Goal: Information Seeking & Learning: Learn about a topic

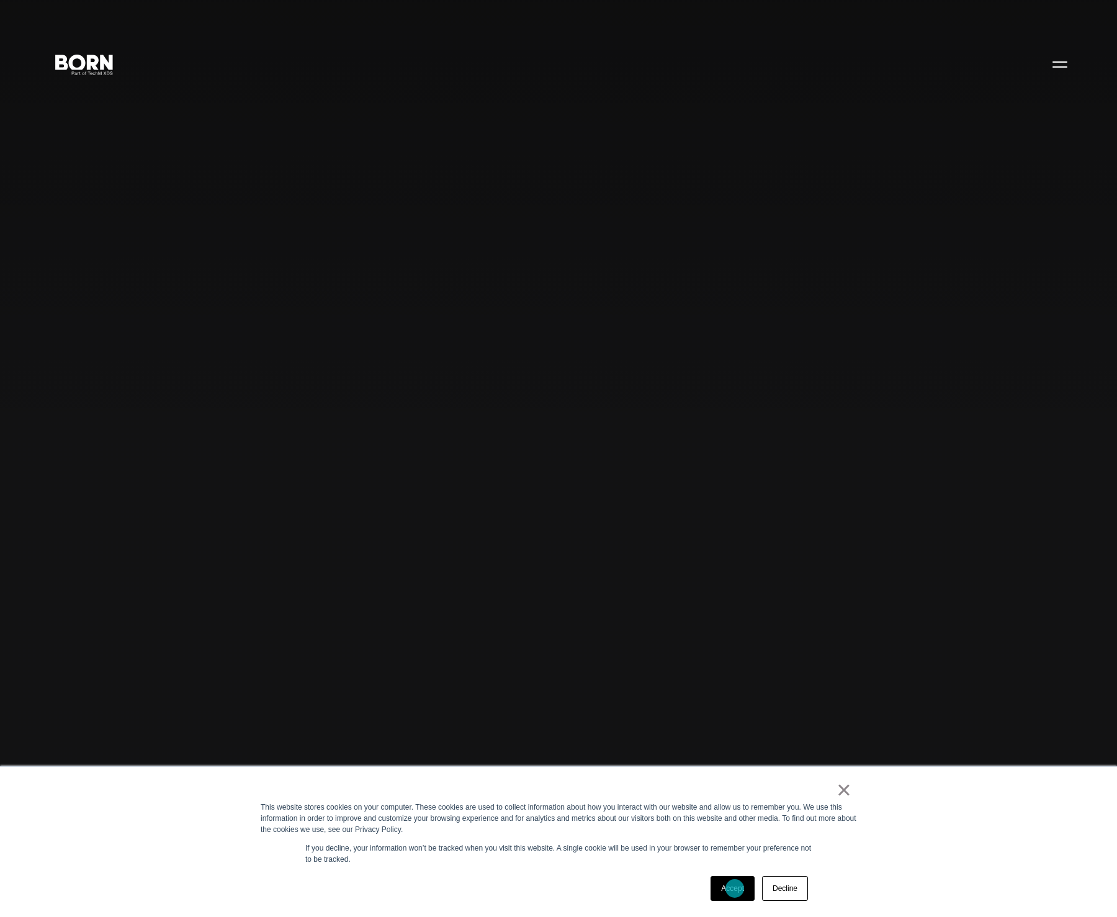
click at [735, 889] on link "Accept" at bounding box center [732, 888] width 44 height 25
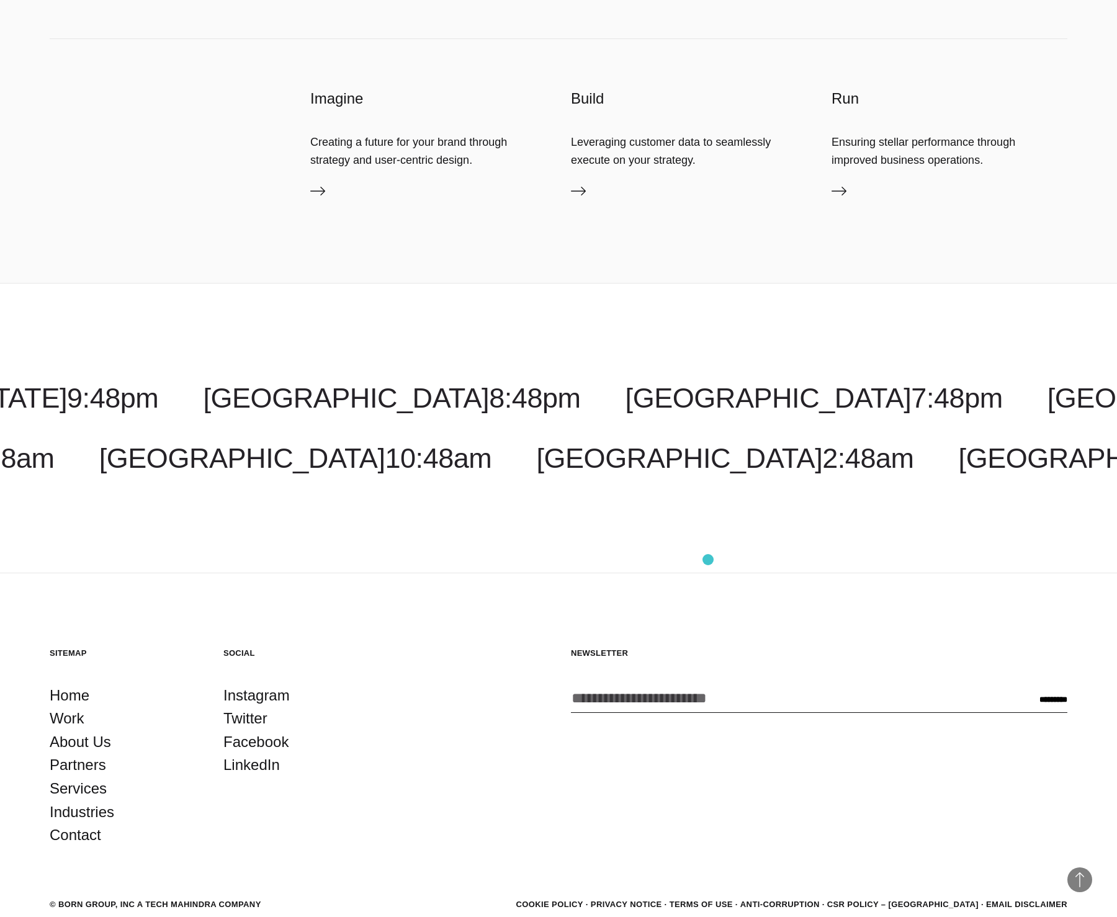
scroll to position [5601, 0]
click at [67, 717] on link "Work" at bounding box center [67, 718] width 35 height 24
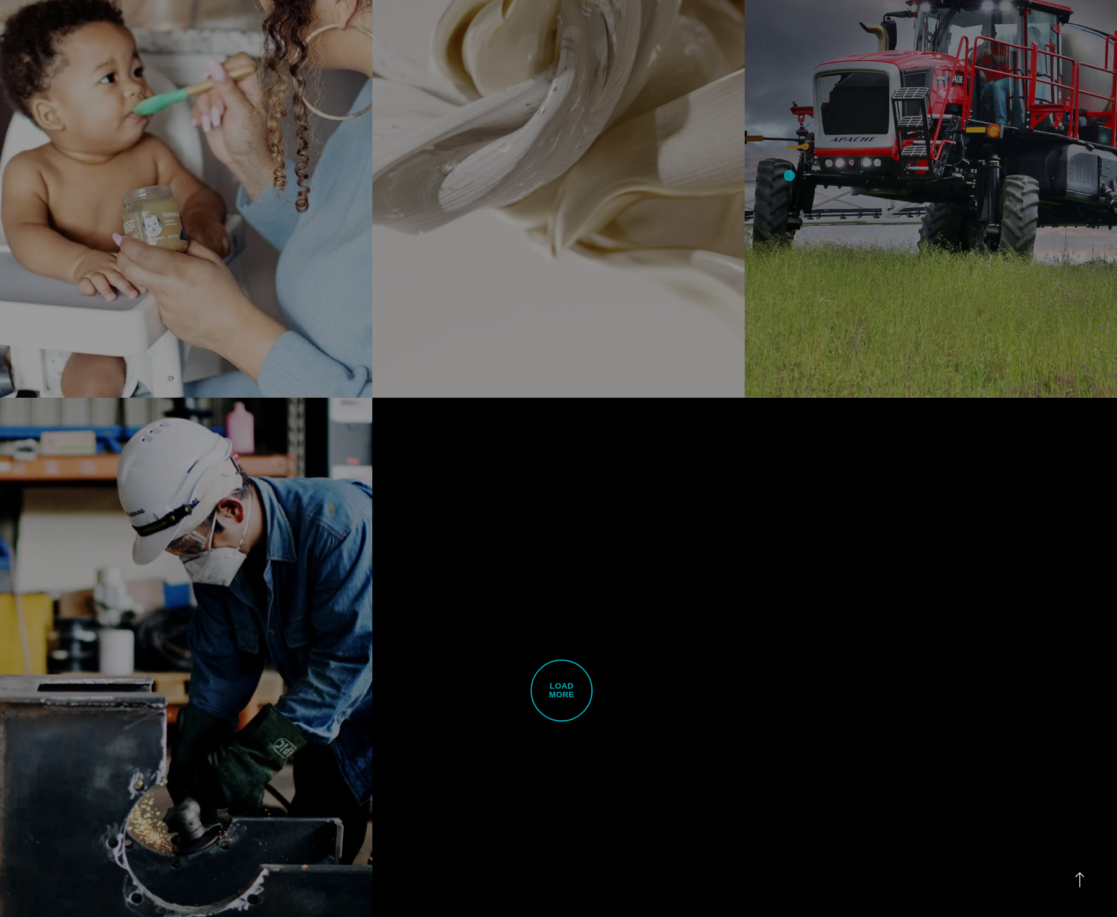
scroll to position [3049, 0]
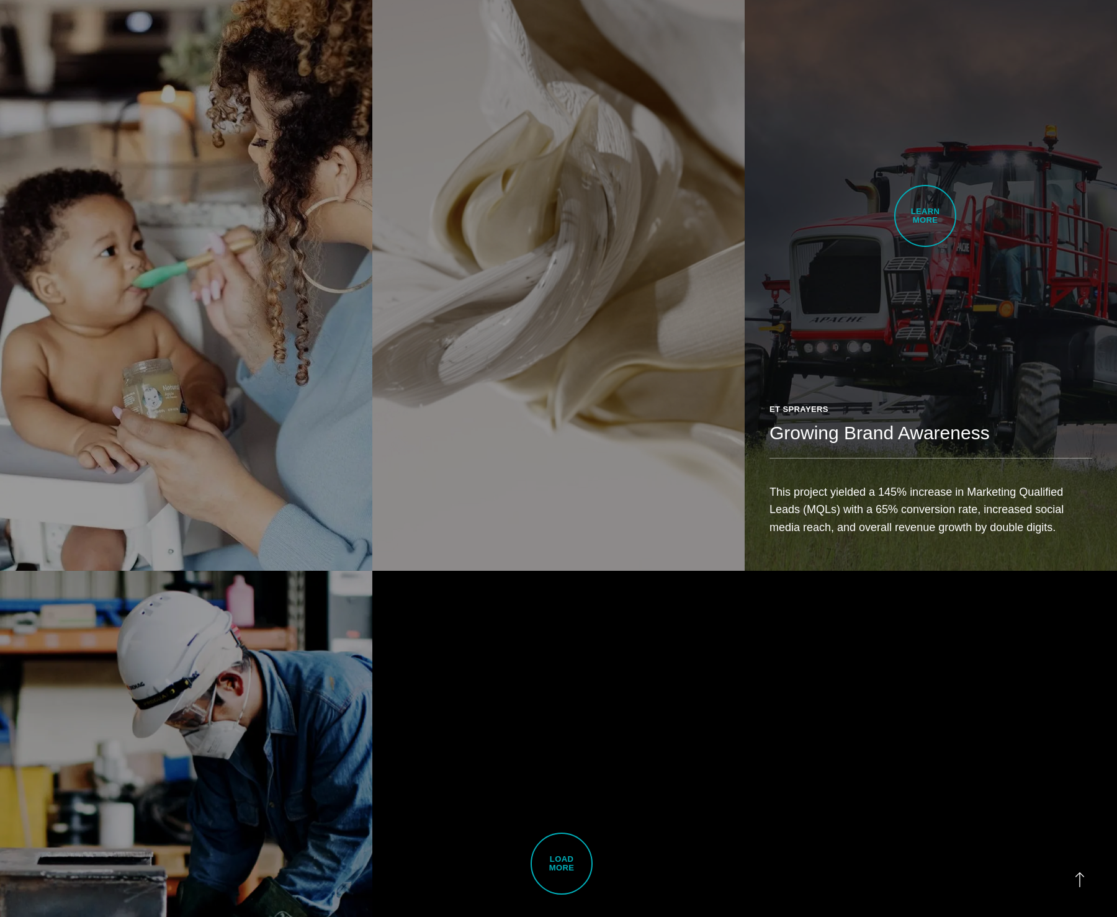
click at [925, 216] on link "ET Sprayers Growing Brand Awareness This project yielded a 145% increase in Mar…" at bounding box center [931, 277] width 372 height 586
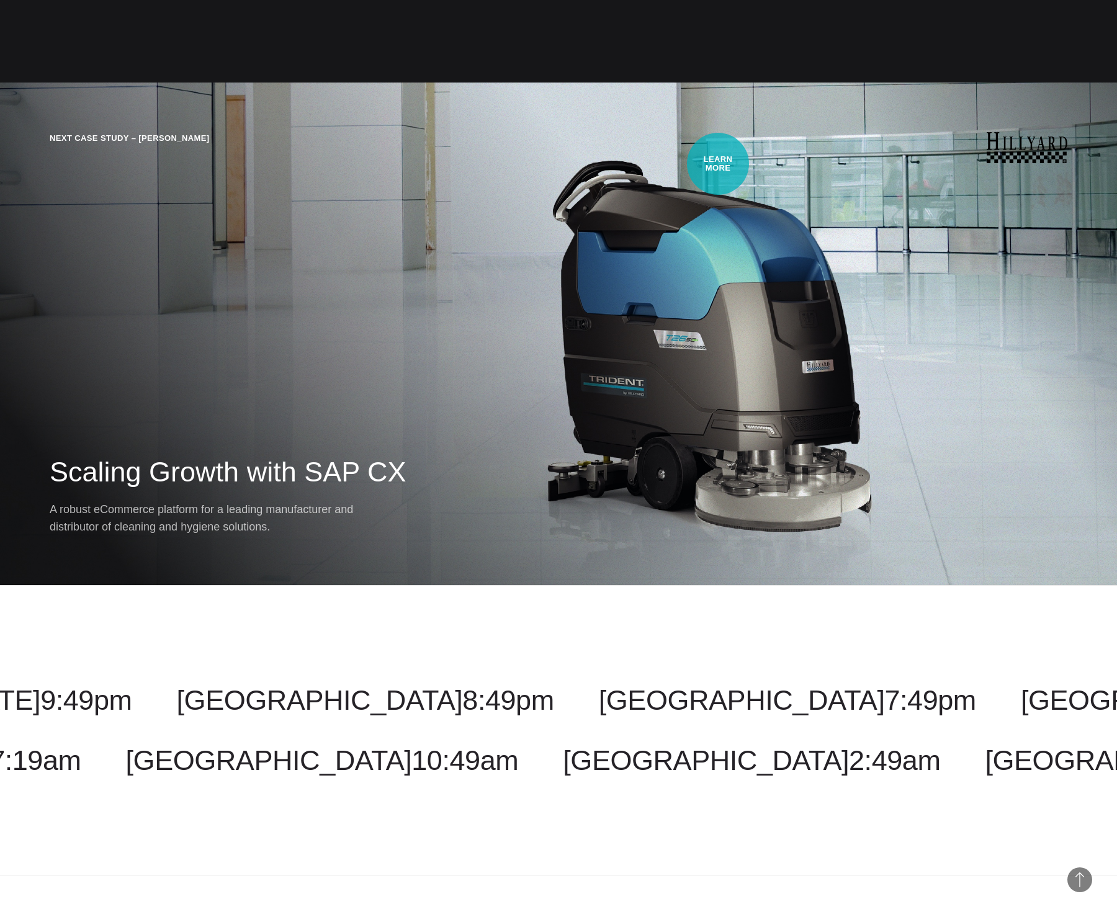
scroll to position [5761, 0]
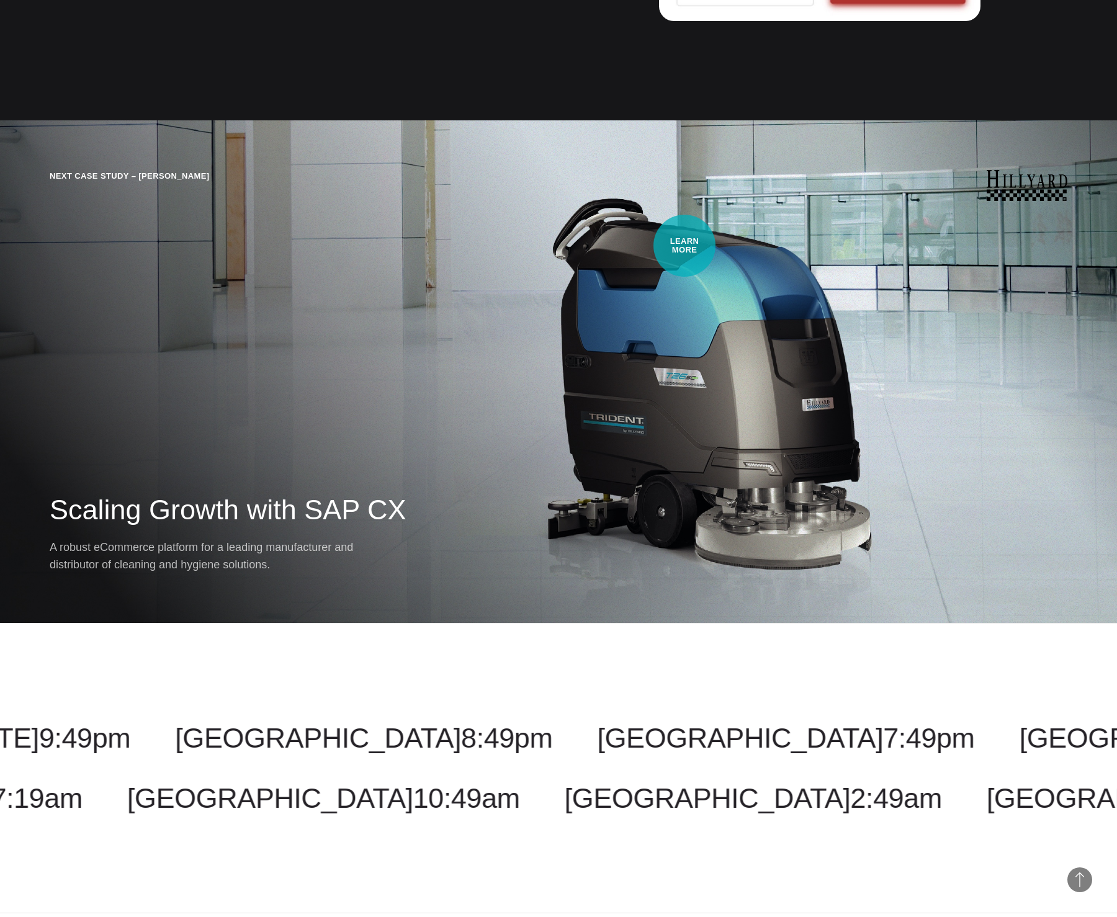
click at [684, 246] on div "Next Case Study – Hillyard Scaling Growth with SAP CX A robust eCommerce platfo…" at bounding box center [558, 371] width 1117 height 503
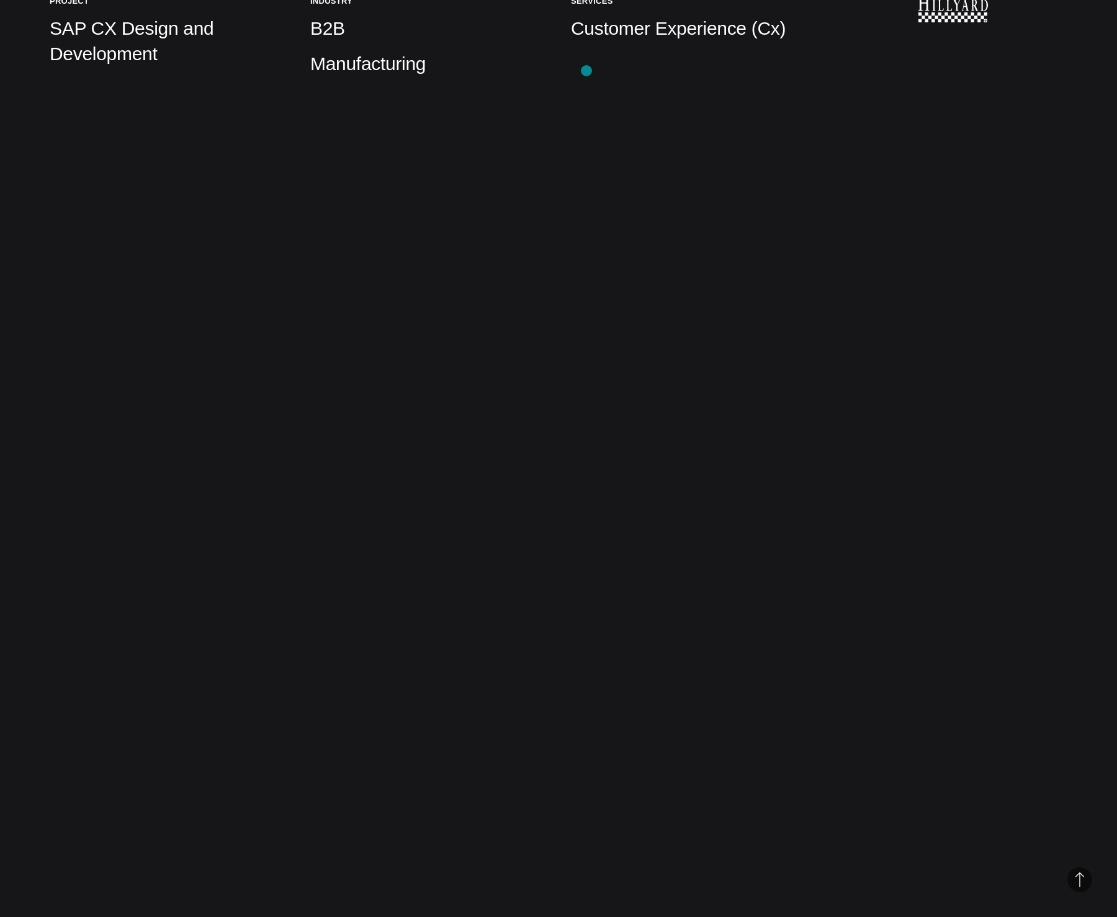
scroll to position [1237, 0]
